Goal: Information Seeking & Learning: Learn about a topic

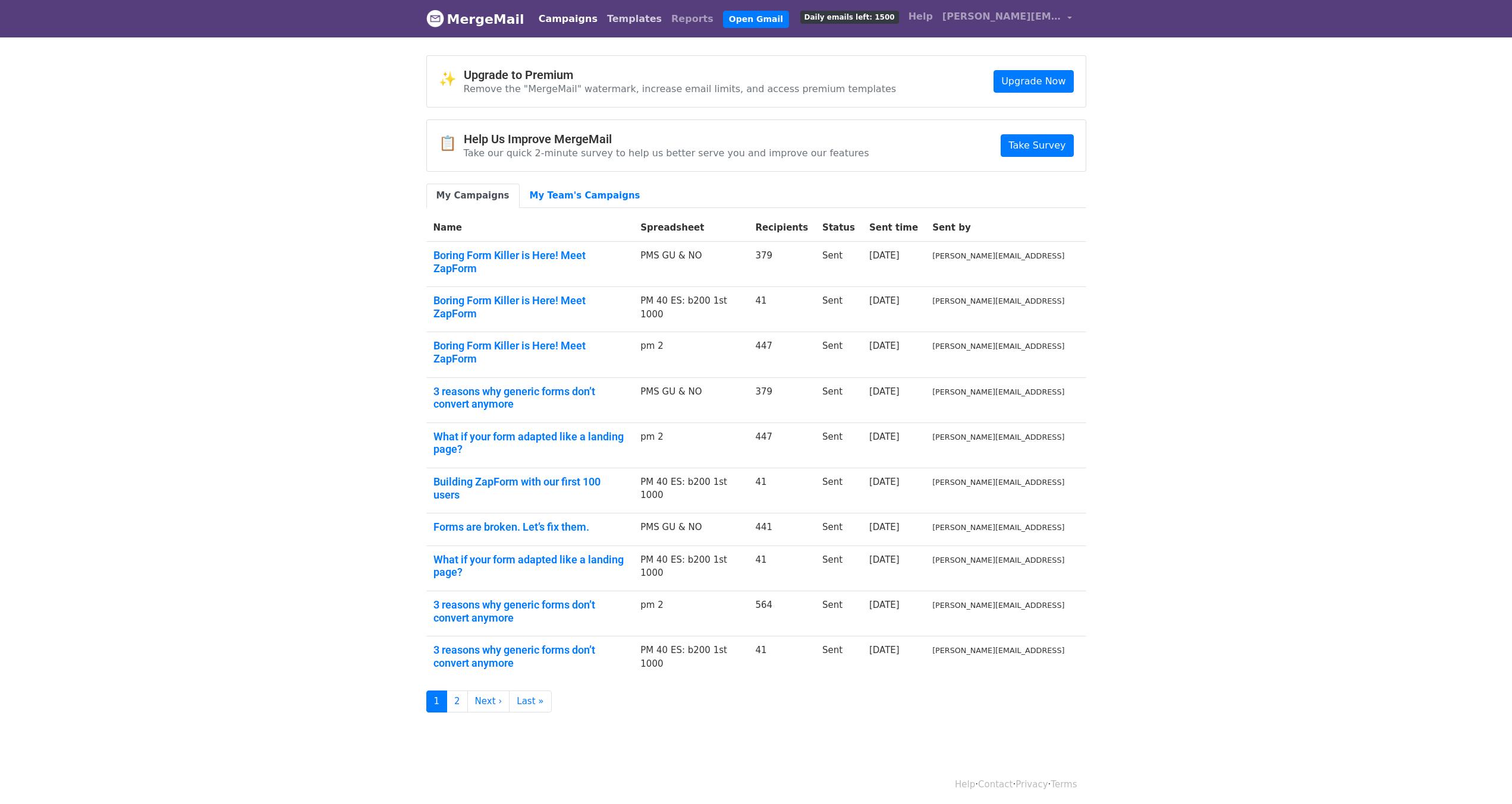
click at [602, 18] on link "Templates" at bounding box center [634, 19] width 64 height 24
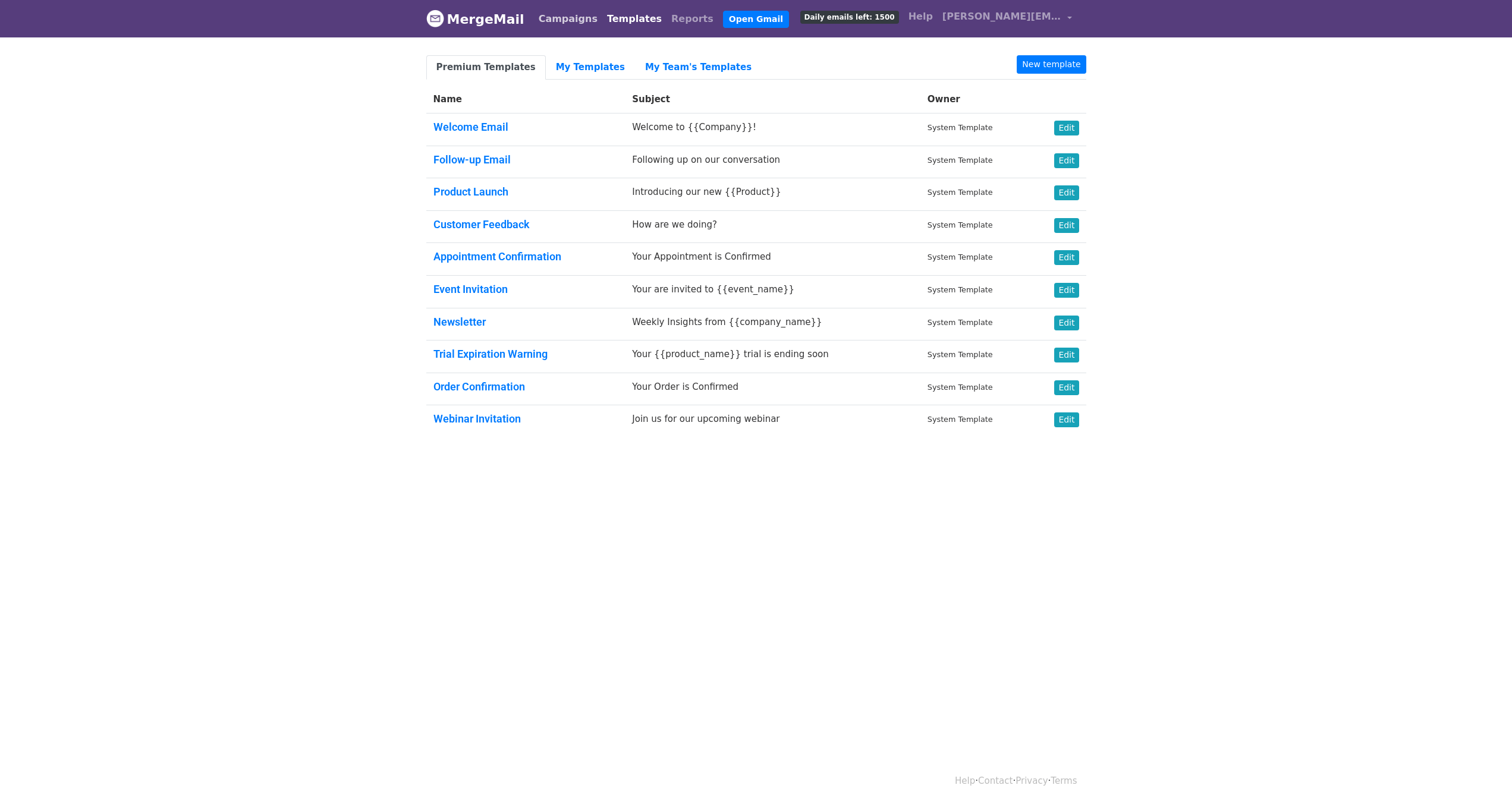
click at [551, 18] on link "Campaigns" at bounding box center [568, 19] width 68 height 24
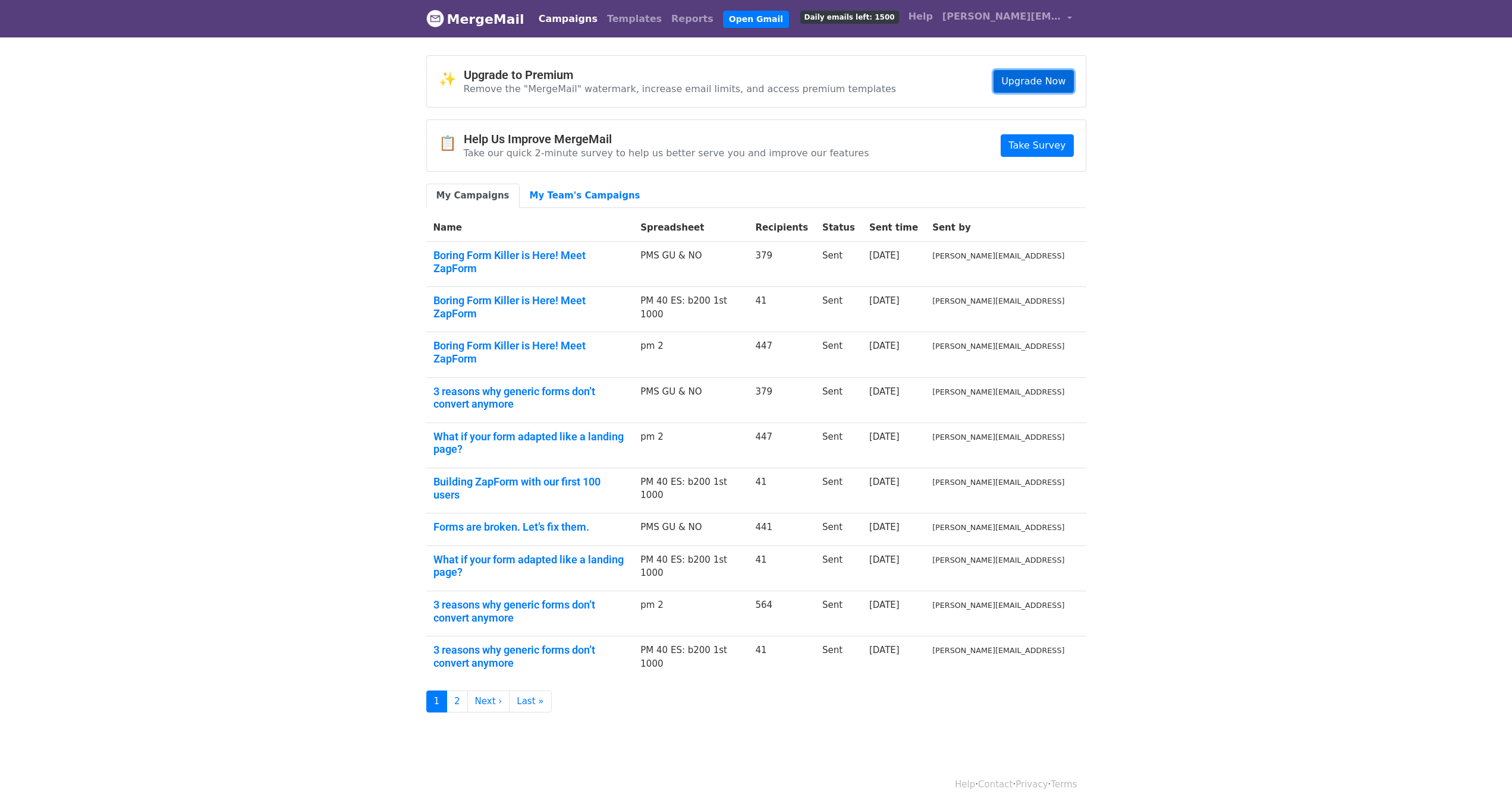
click at [1044, 81] on link "Upgrade Now" at bounding box center [1033, 81] width 79 height 22
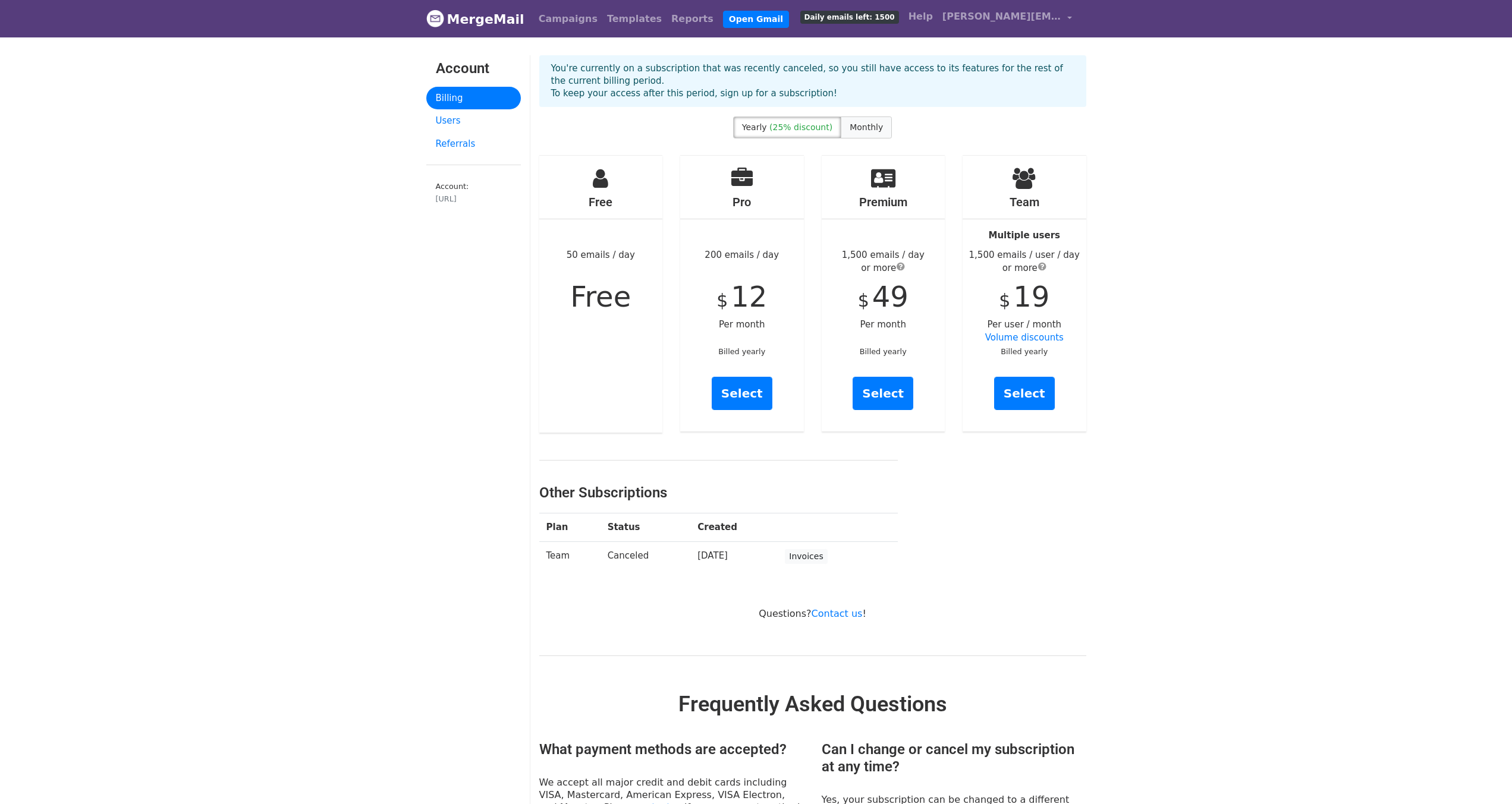
click at [864, 131] on span "Monthly" at bounding box center [866, 127] width 34 height 9
click at [899, 267] on span "submit" at bounding box center [901, 266] width 9 height 9
click at [936, 276] on div "Premium 1,500 emails / day or more $ 65 Per month Billed monthly Select" at bounding box center [883, 293] width 123 height 276
click at [456, 119] on link "Users" at bounding box center [474, 121] width 95 height 23
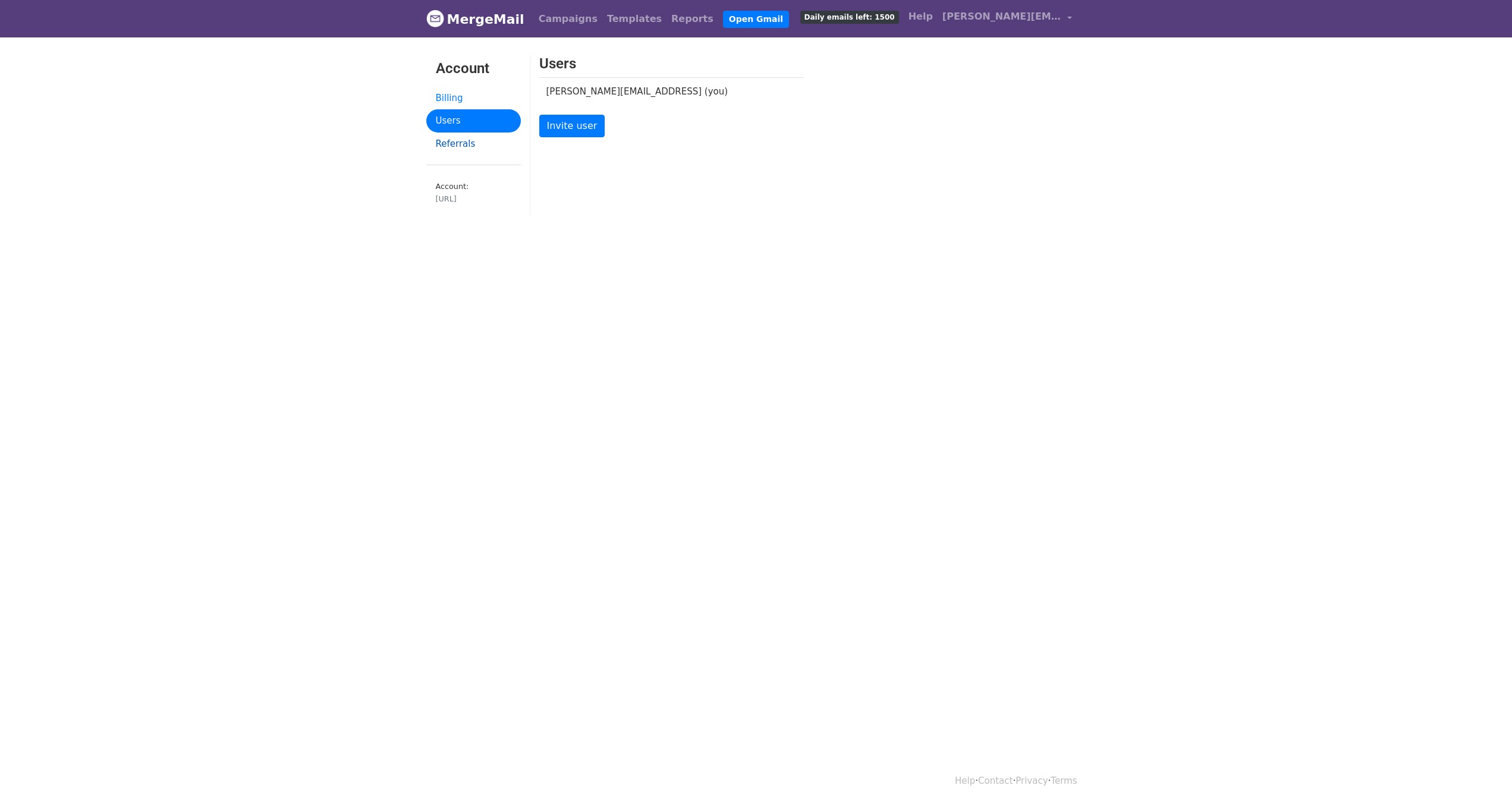
click at [465, 138] on link "Referrals" at bounding box center [474, 144] width 95 height 23
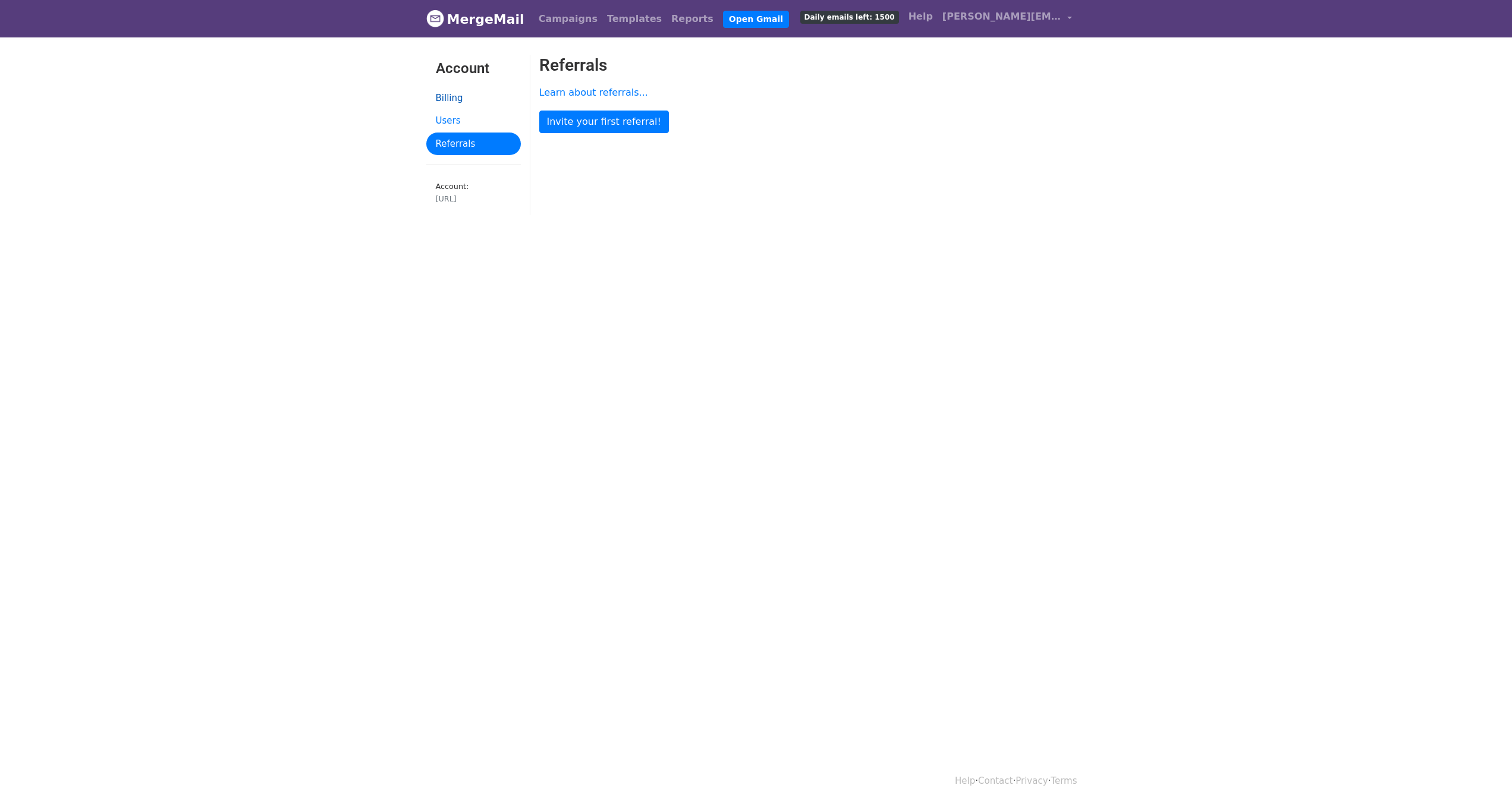
click at [459, 93] on link "Billing" at bounding box center [474, 98] width 95 height 23
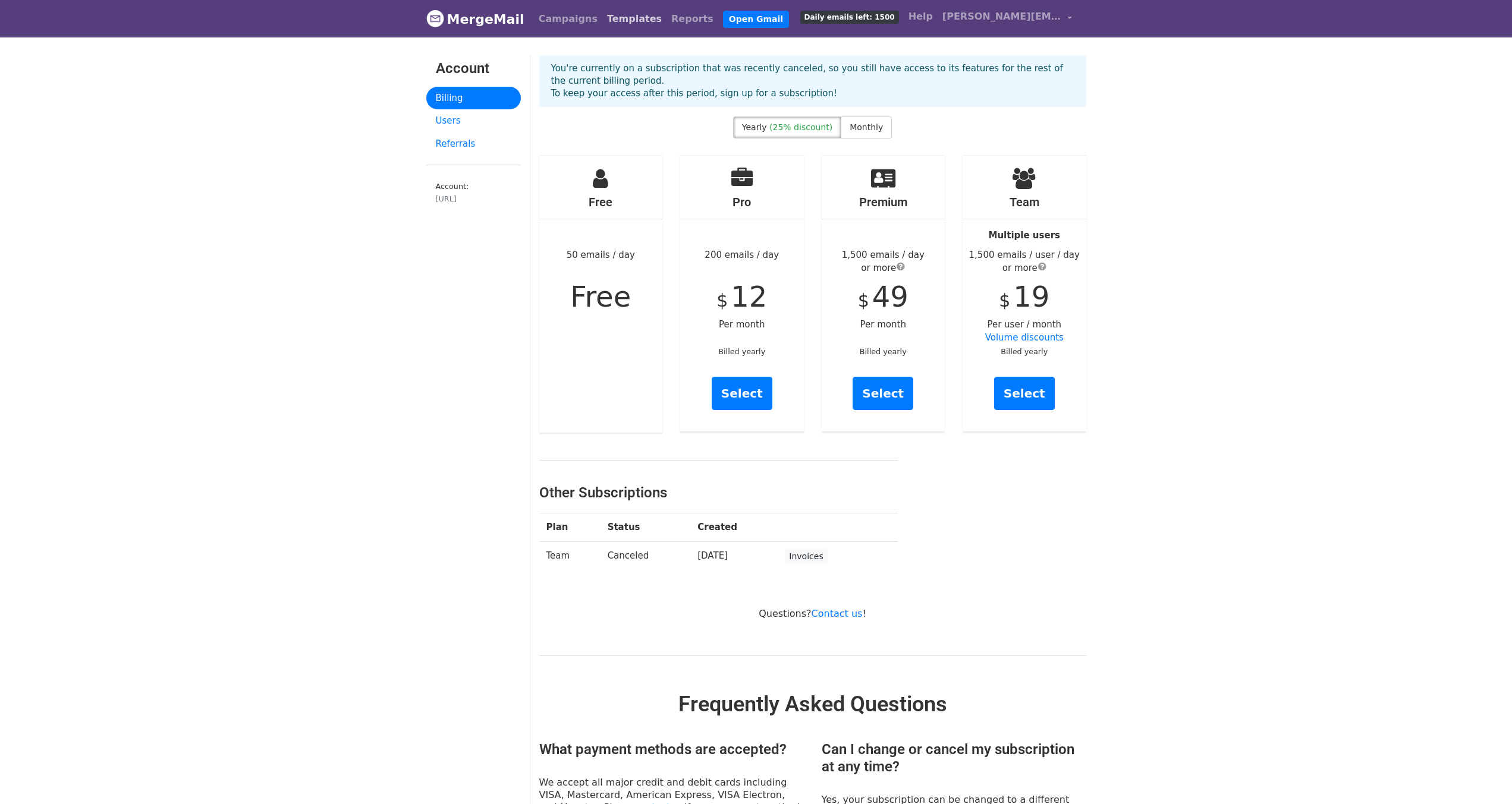
click at [608, 20] on link "Templates" at bounding box center [634, 19] width 64 height 24
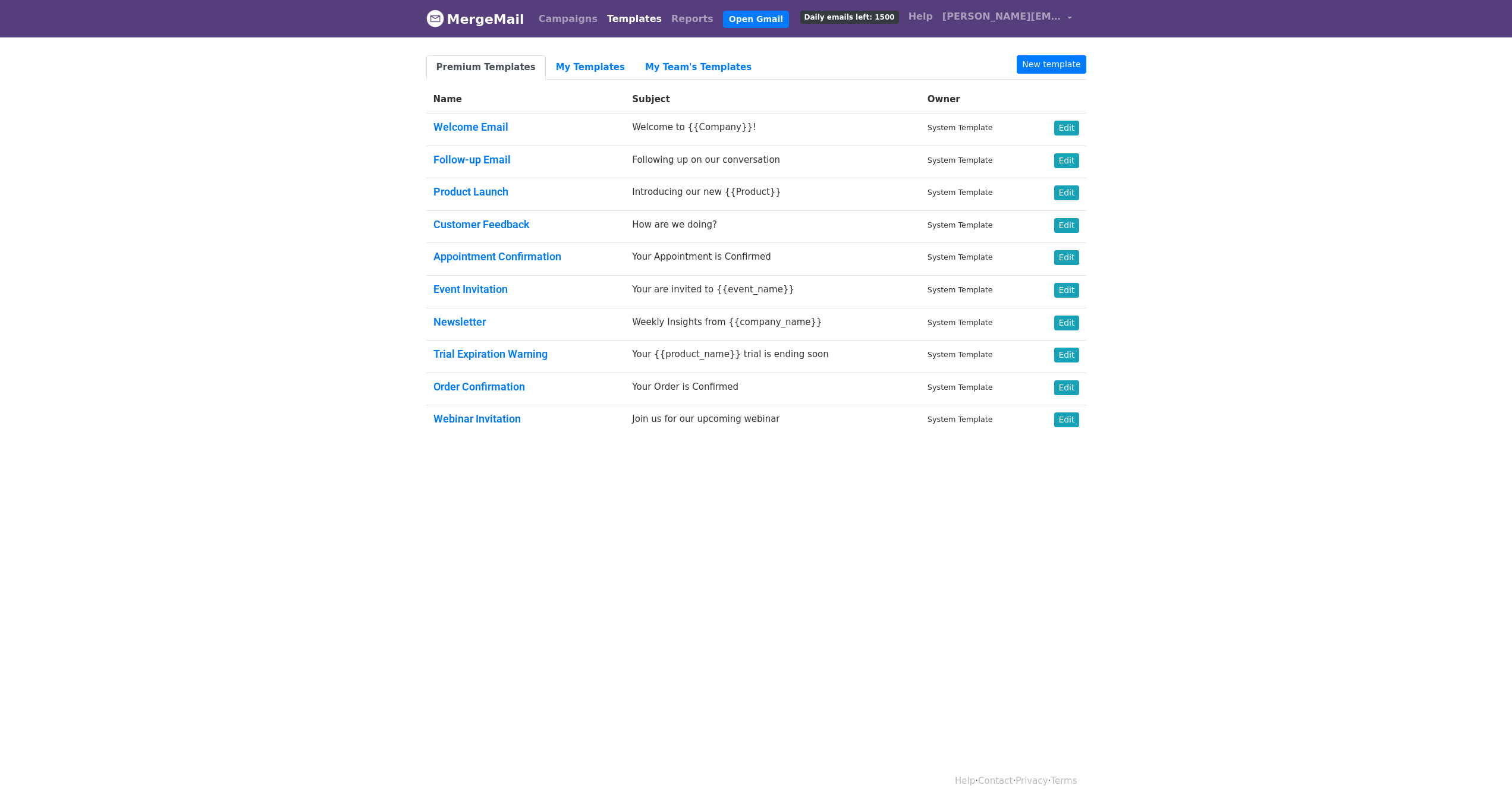
click at [484, 280] on td "Event Invitation" at bounding box center [526, 292] width 199 height 33
click at [486, 286] on link "Event Invitation" at bounding box center [470, 289] width 74 height 12
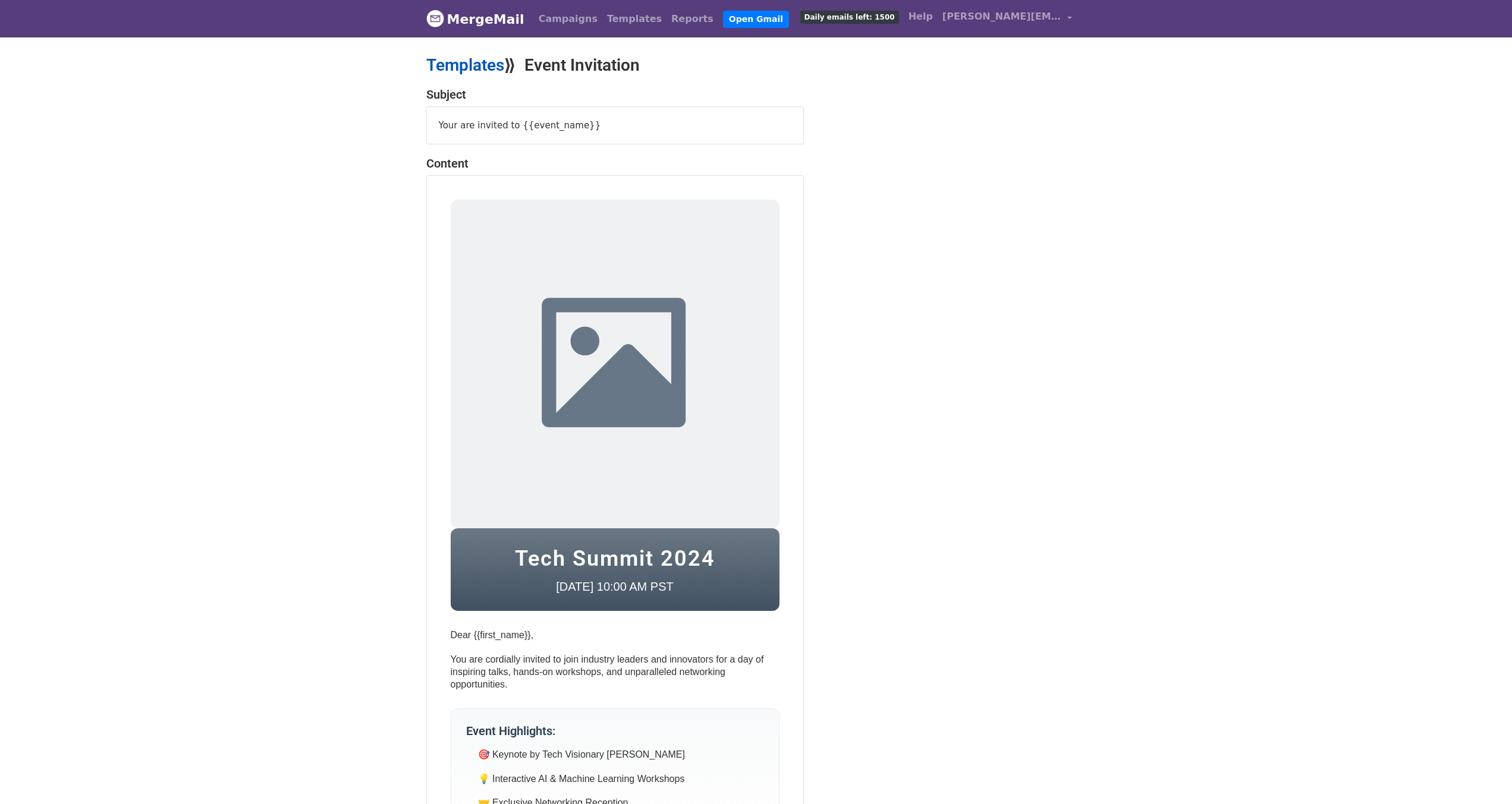
click at [482, 62] on link "Templates" at bounding box center [465, 65] width 78 height 20
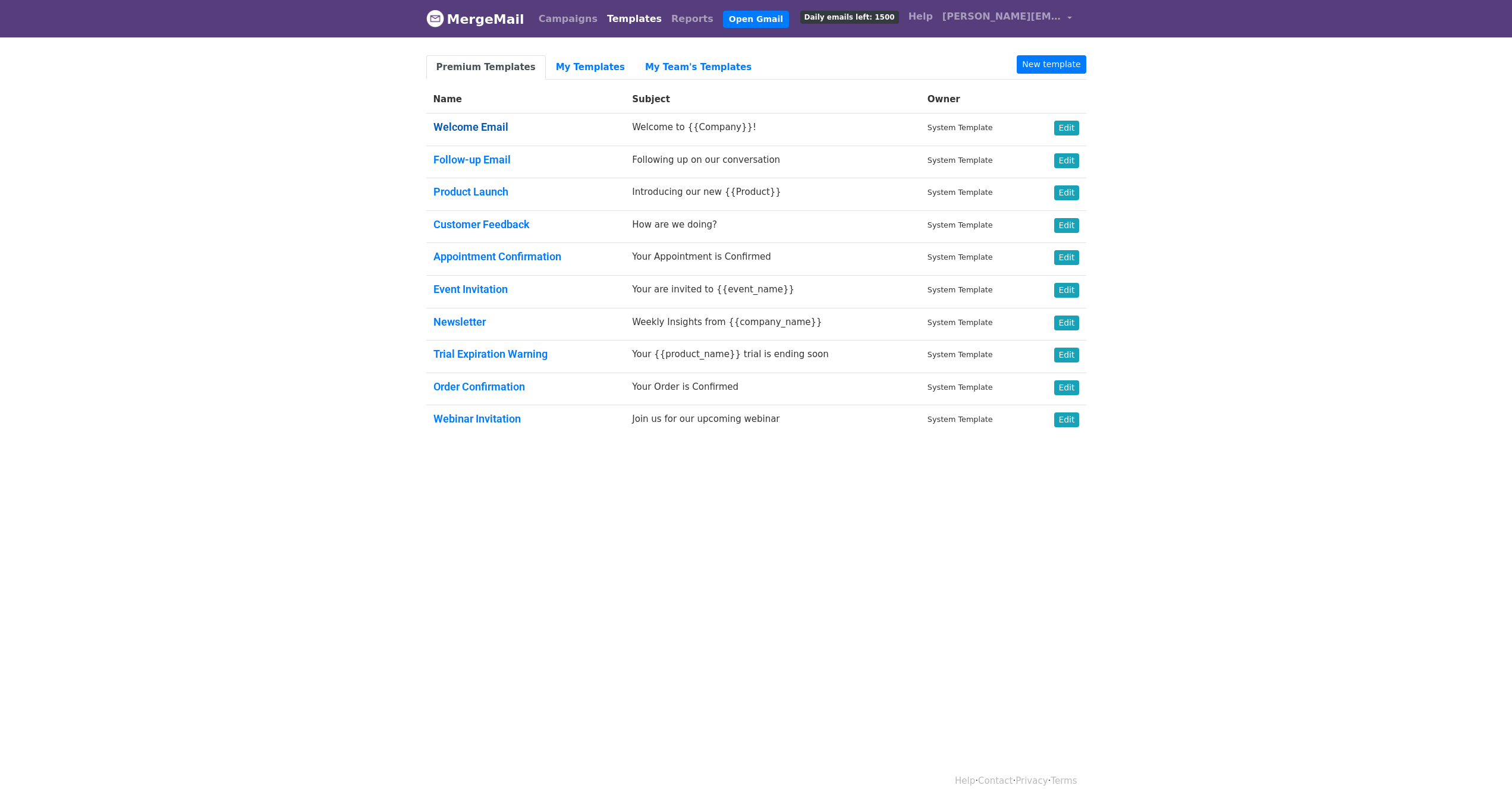
click at [495, 125] on link "Welcome Email" at bounding box center [470, 127] width 75 height 12
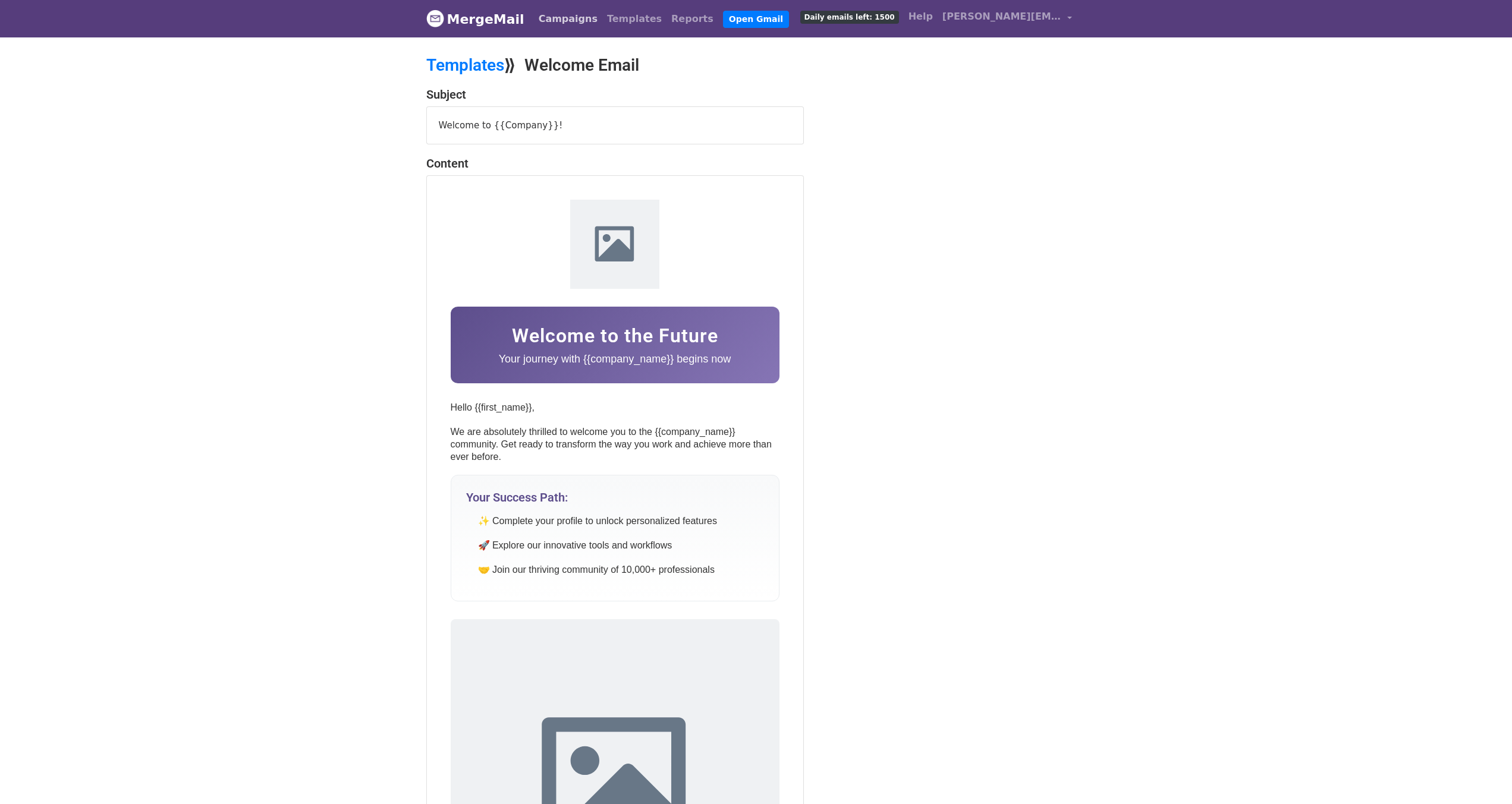
click at [545, 20] on link "Campaigns" at bounding box center [568, 19] width 68 height 24
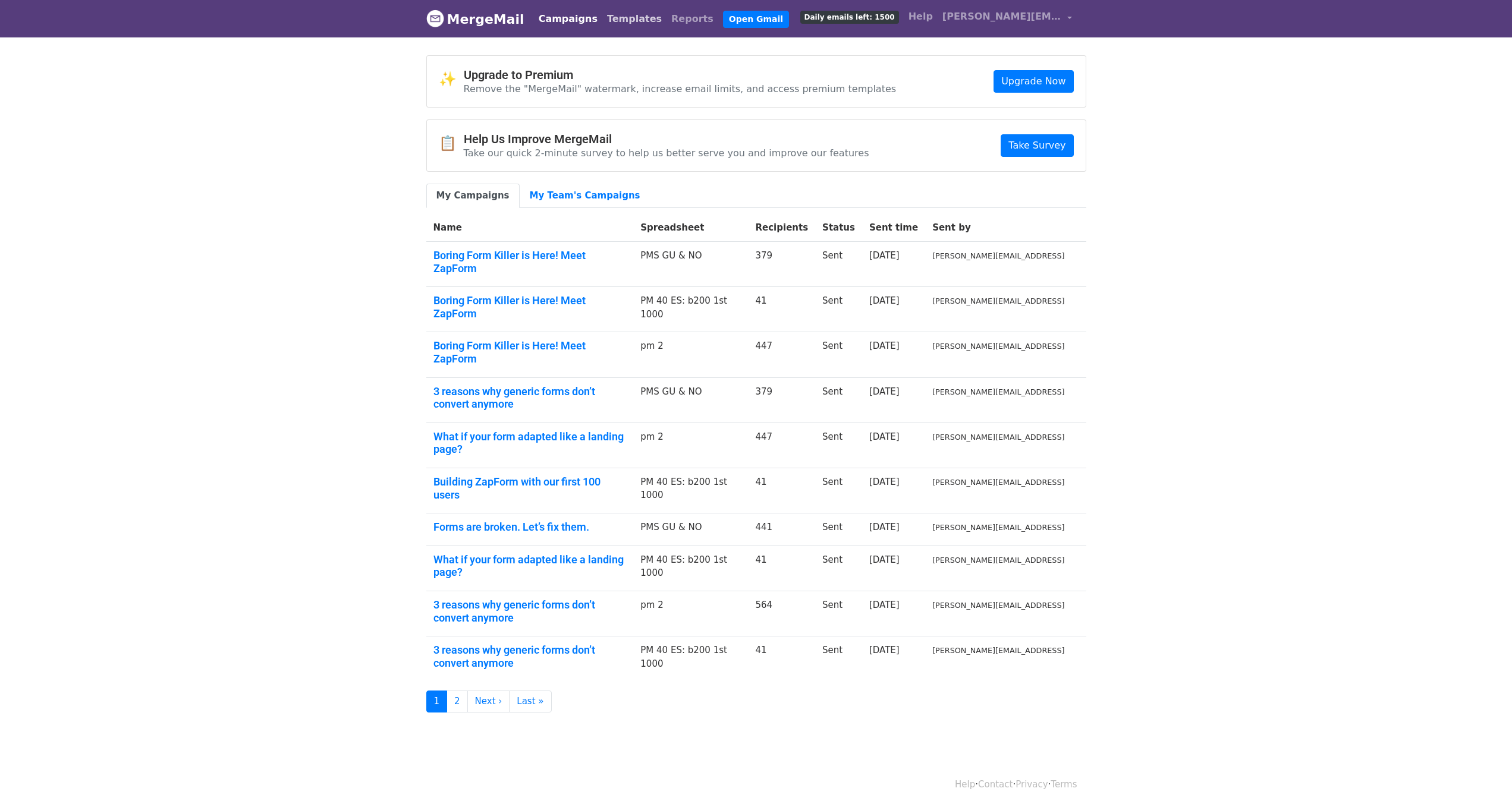
click at [616, 22] on link "Templates" at bounding box center [634, 19] width 64 height 24
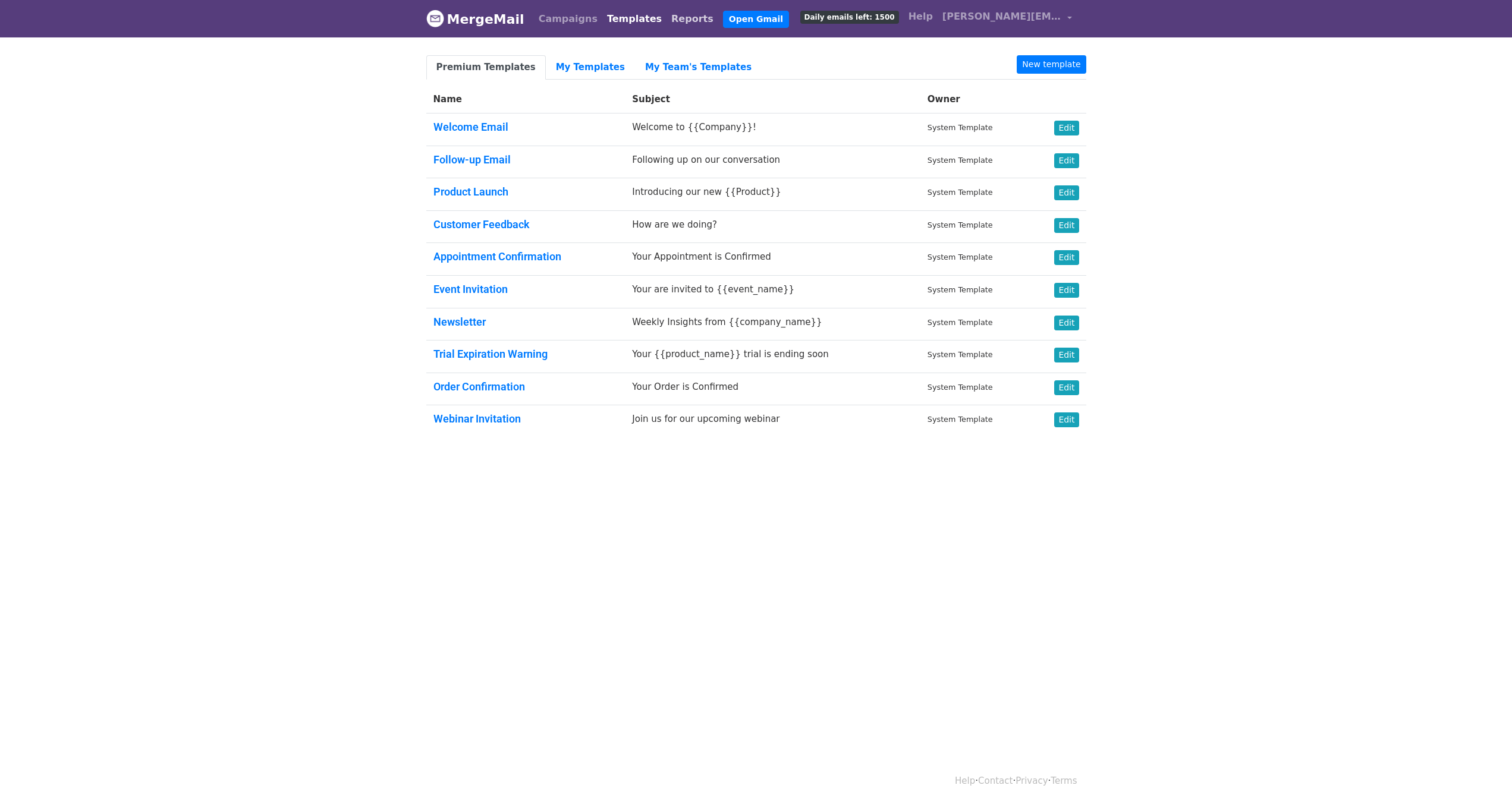
click at [666, 28] on link "Reports" at bounding box center [692, 19] width 52 height 24
click at [482, 125] on link "Welcome Email" at bounding box center [470, 127] width 75 height 12
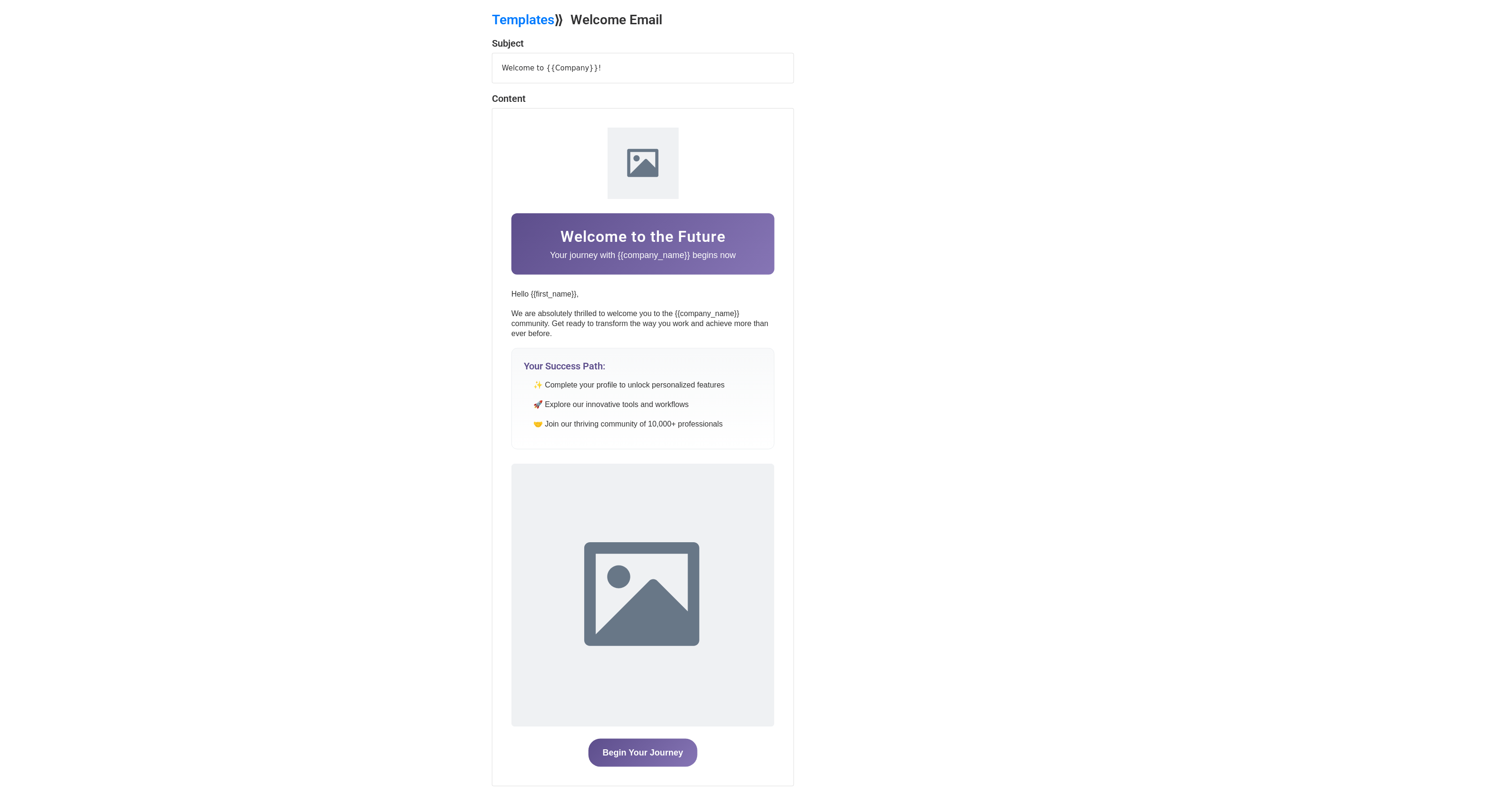
scroll to position [31, 0]
click at [233, 131] on body "MergeMail Campaigns Templates Reports Open Gmail Daily emails left: 1500 Help […" at bounding box center [756, 397] width 1512 height 857
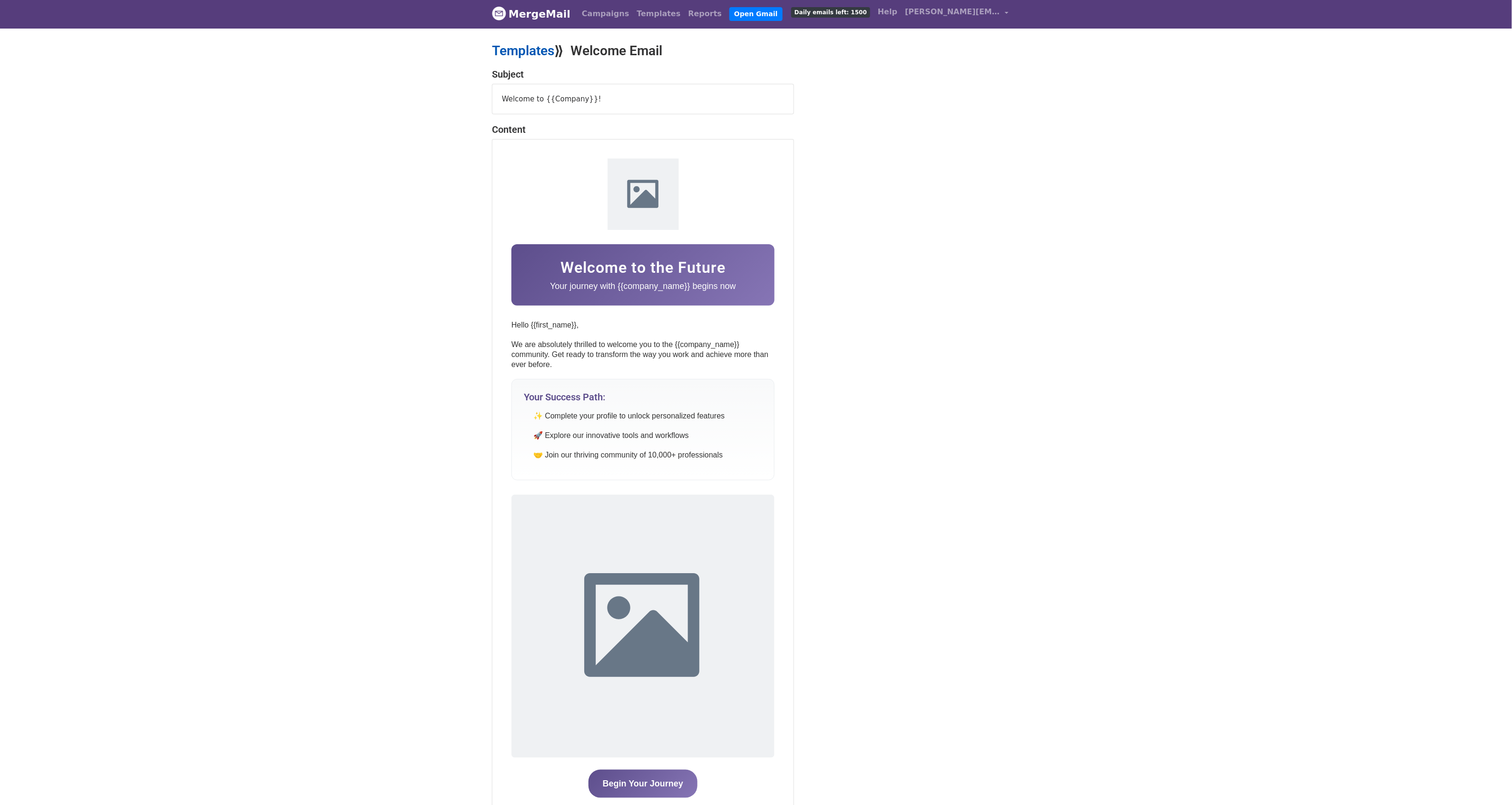
scroll to position [0, 0]
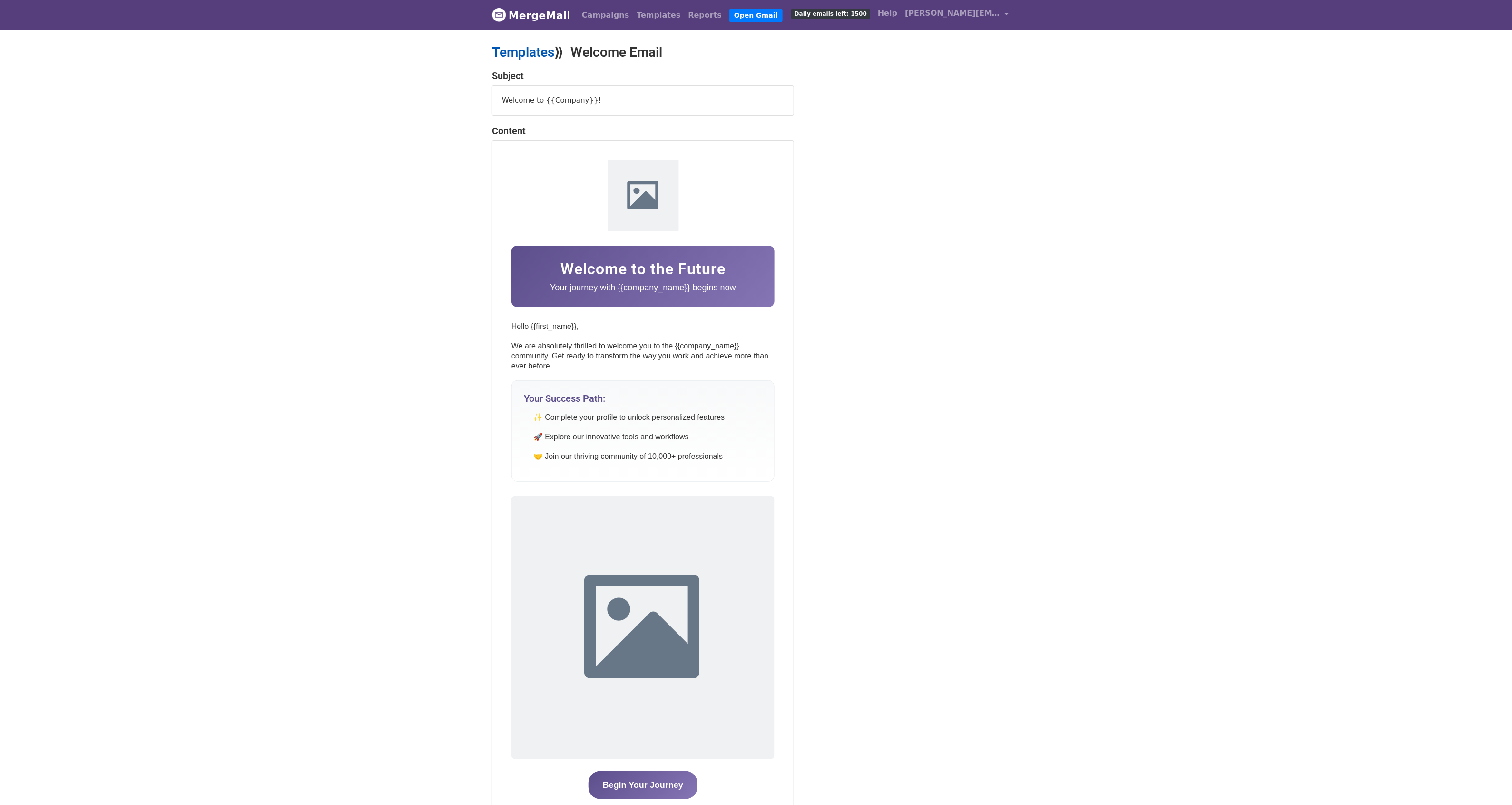
click at [521, 57] on link "Templates" at bounding box center [523, 52] width 62 height 16
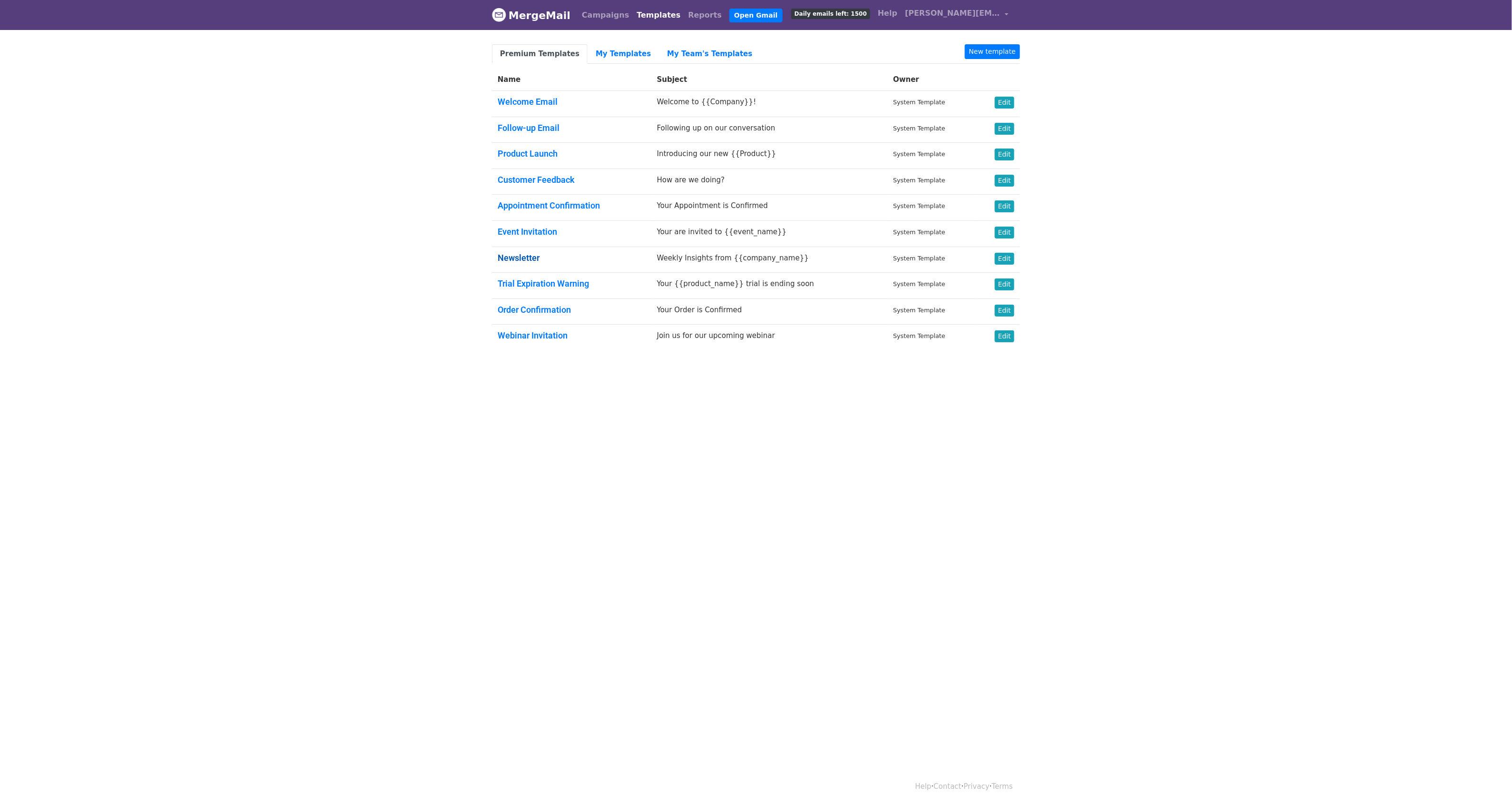
click at [525, 255] on link "Newsletter" at bounding box center [519, 258] width 42 height 10
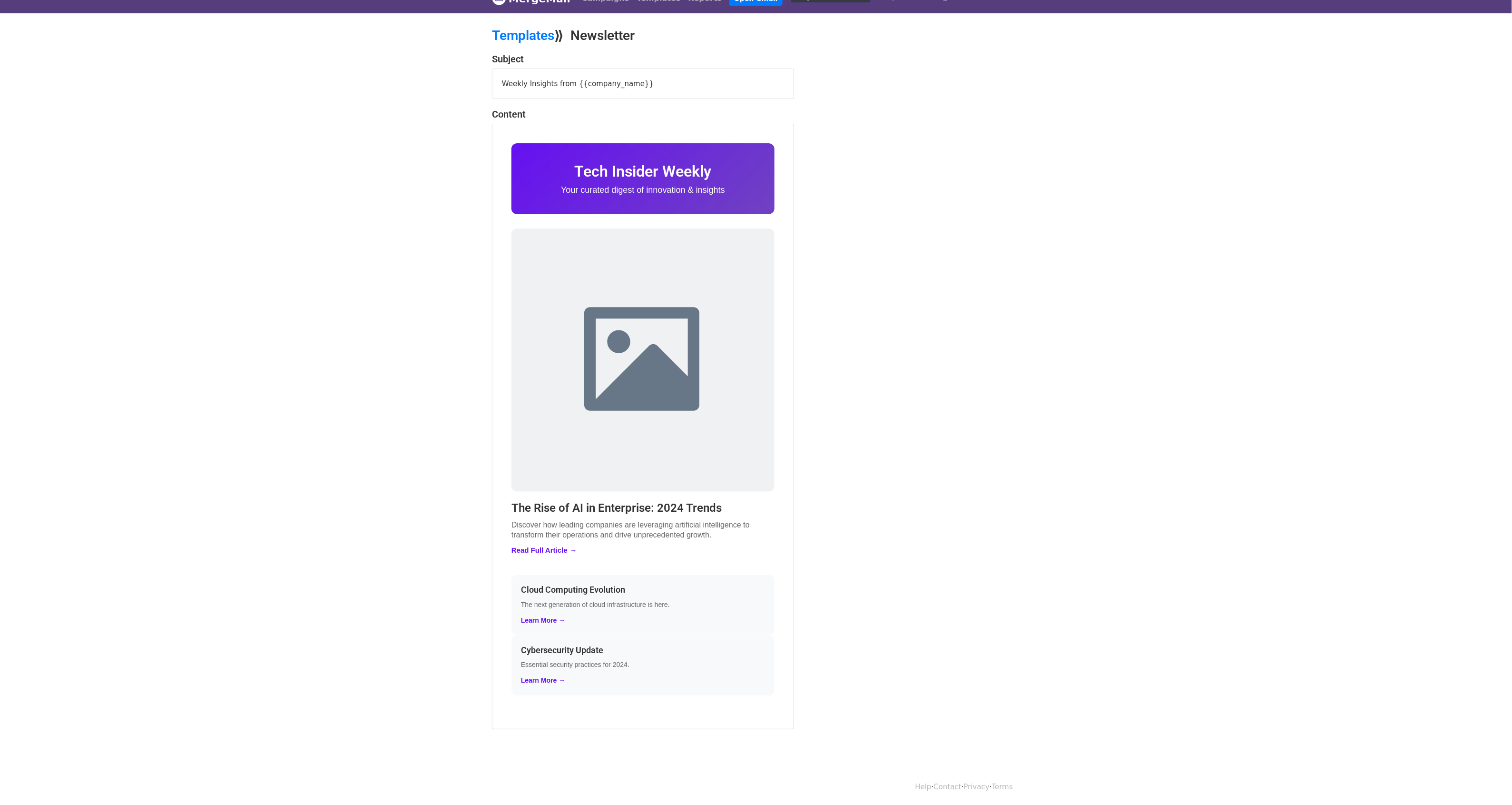
scroll to position [17, 0]
